Goal: Check status: Check status

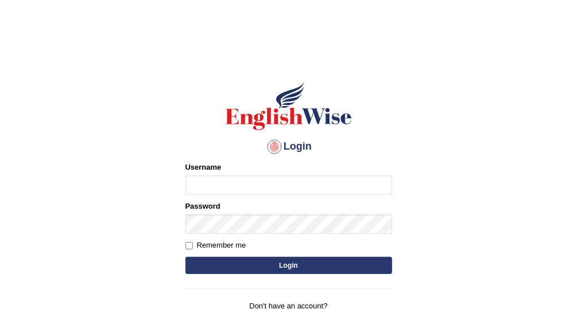
type input "Vallarie97"
click at [302, 265] on button "Login" at bounding box center [288, 265] width 207 height 17
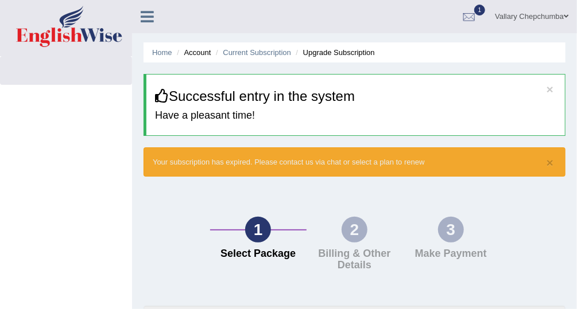
click at [470, 24] on div at bounding box center [468, 17] width 17 height 17
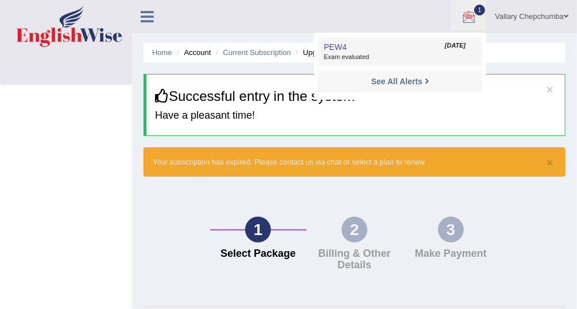
click at [361, 56] on span "Exam evaluated" at bounding box center [400, 57] width 153 height 9
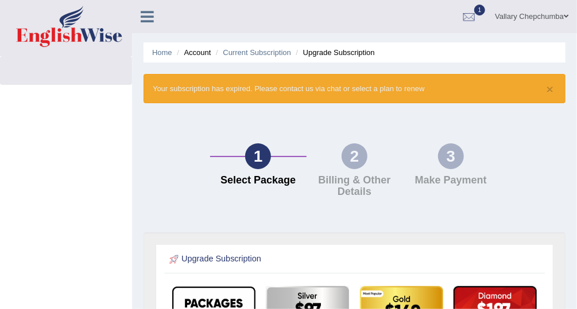
click at [470, 16] on div at bounding box center [468, 17] width 17 height 17
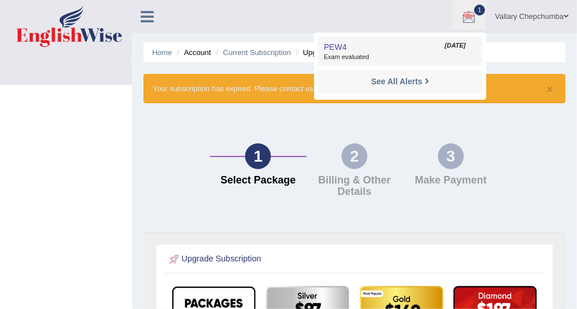
click at [433, 53] on span "Exam evaluated" at bounding box center [400, 57] width 153 height 9
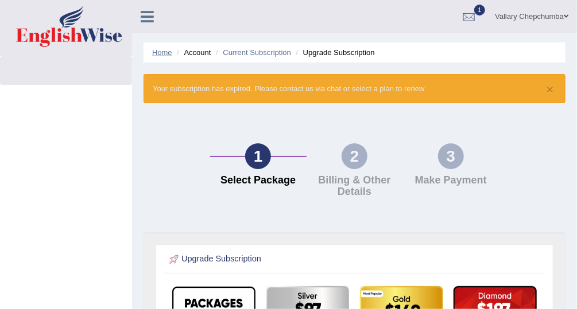
click at [158, 52] on link "Home" at bounding box center [162, 52] width 20 height 9
click at [205, 56] on li "Account" at bounding box center [192, 52] width 37 height 11
click at [270, 56] on link "Current Subscription" at bounding box center [257, 52] width 68 height 9
